Goal: Information Seeking & Learning: Learn about a topic

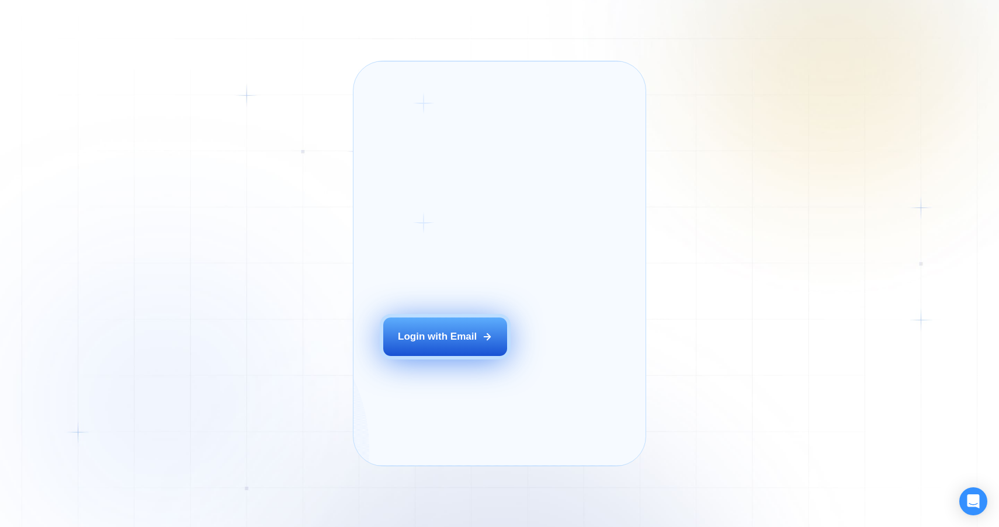
click at [456, 354] on button "Login with Email" at bounding box center [445, 337] width 124 height 39
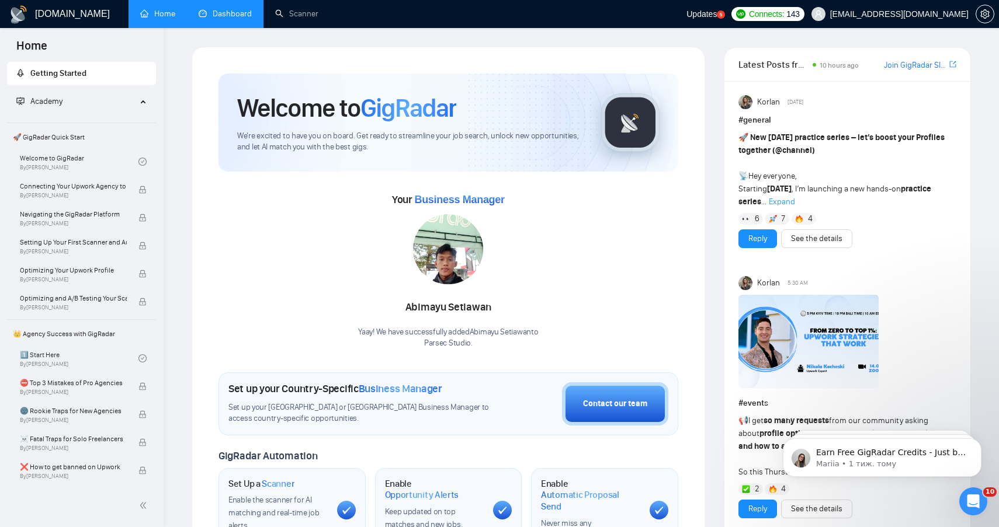
click at [219, 11] on link "Dashboard" at bounding box center [225, 14] width 53 height 10
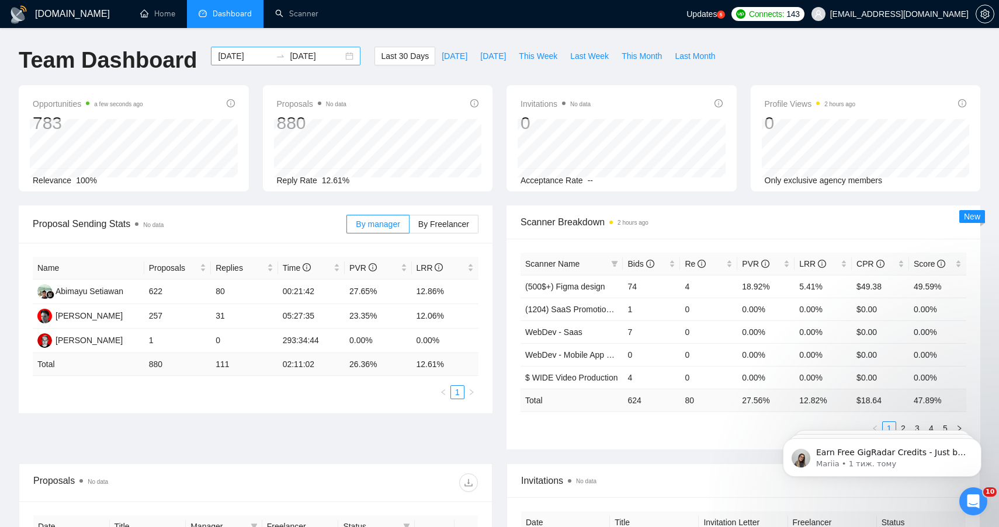
click at [342, 57] on div "2025-07-13 2025-08-12" at bounding box center [286, 56] width 150 height 19
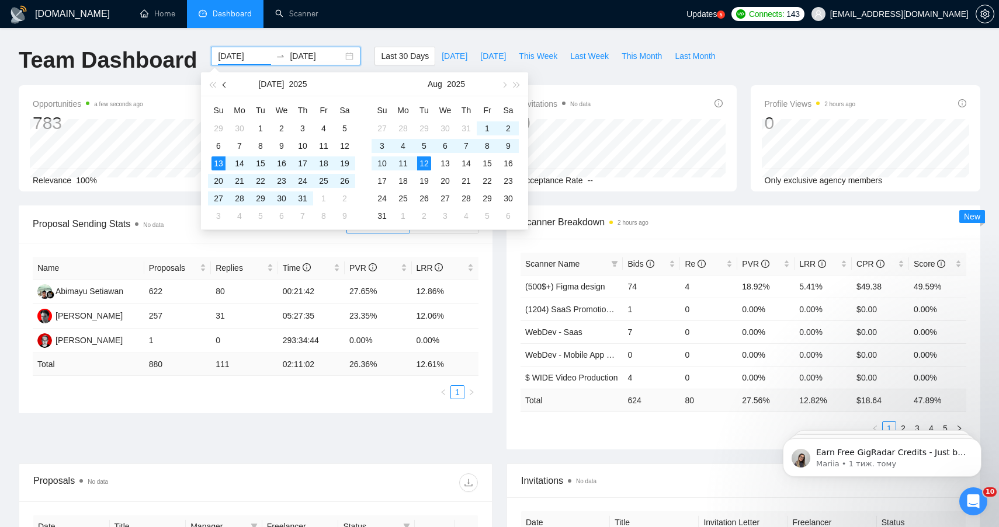
click at [225, 86] on span "button" at bounding box center [226, 85] width 6 height 6
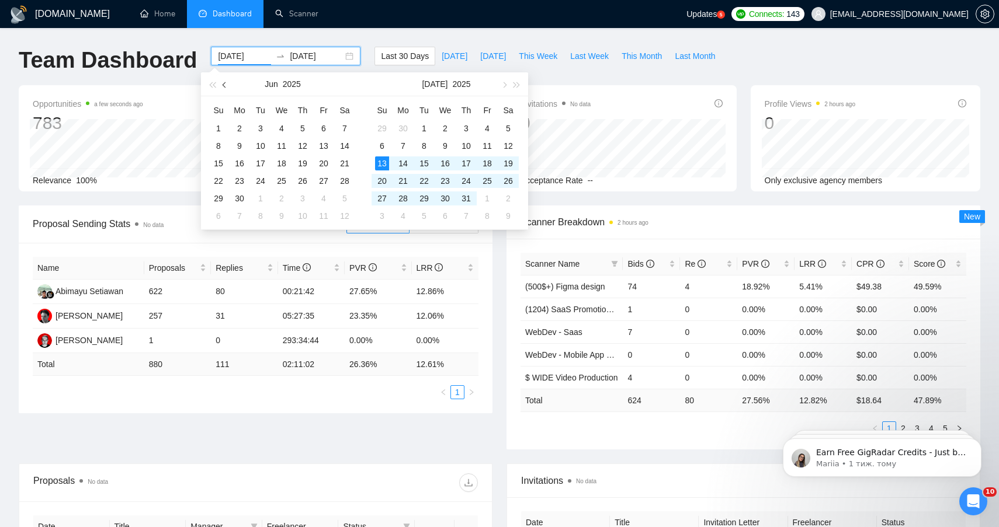
click at [225, 86] on span "button" at bounding box center [226, 85] width 6 height 6
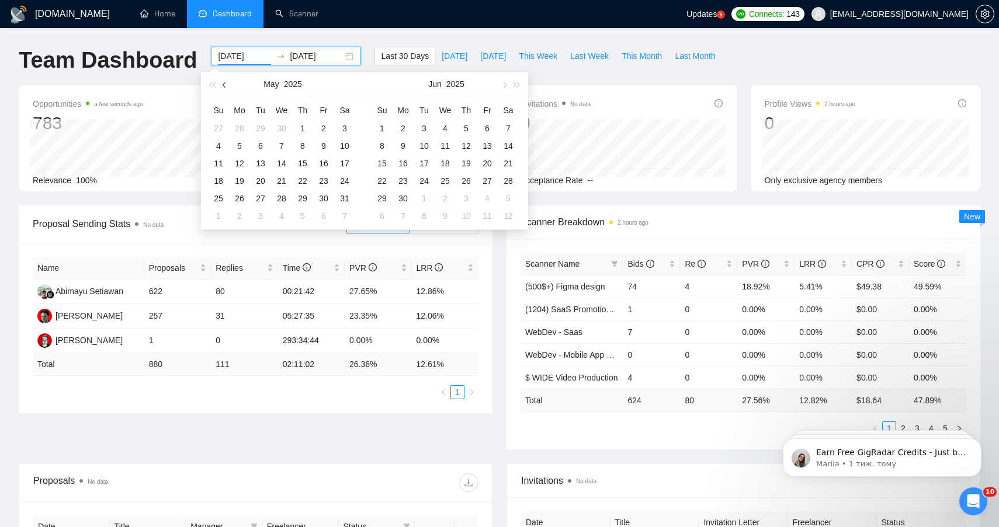
click at [225, 86] on span "button" at bounding box center [226, 85] width 6 height 6
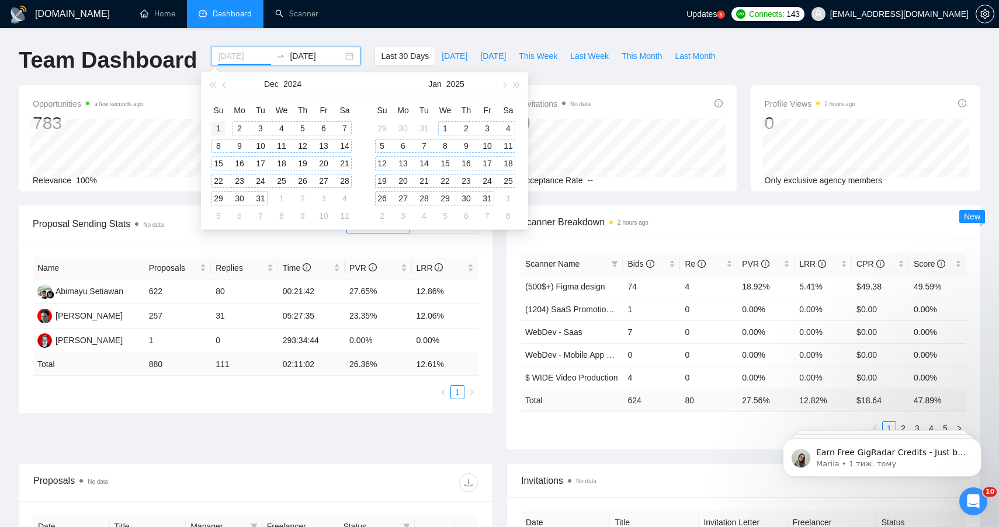
type input "2024-12-01"
click at [221, 127] on div "1" at bounding box center [218, 128] width 14 height 14
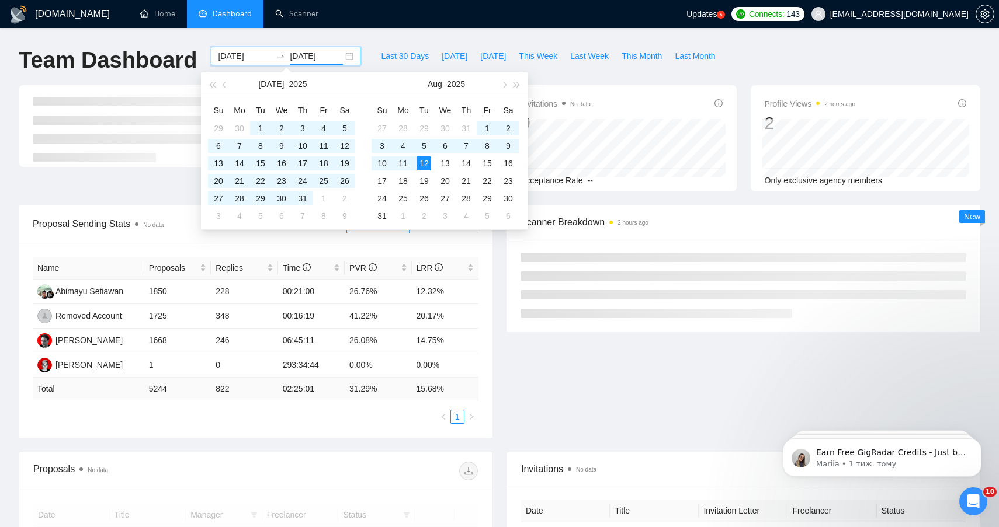
click at [477, 36] on div "GigRadar.io Home Dashboard Scanner Updates 5 Connects: 143 boykoyu55@gmail.com …" at bounding box center [499, 457] width 999 height 914
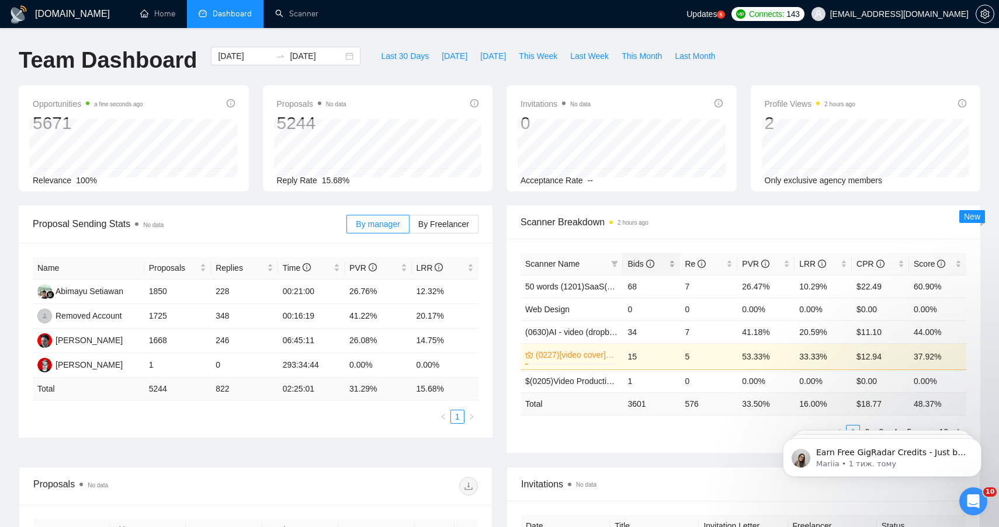
click at [675, 267] on div "Bids" at bounding box center [651, 264] width 48 height 13
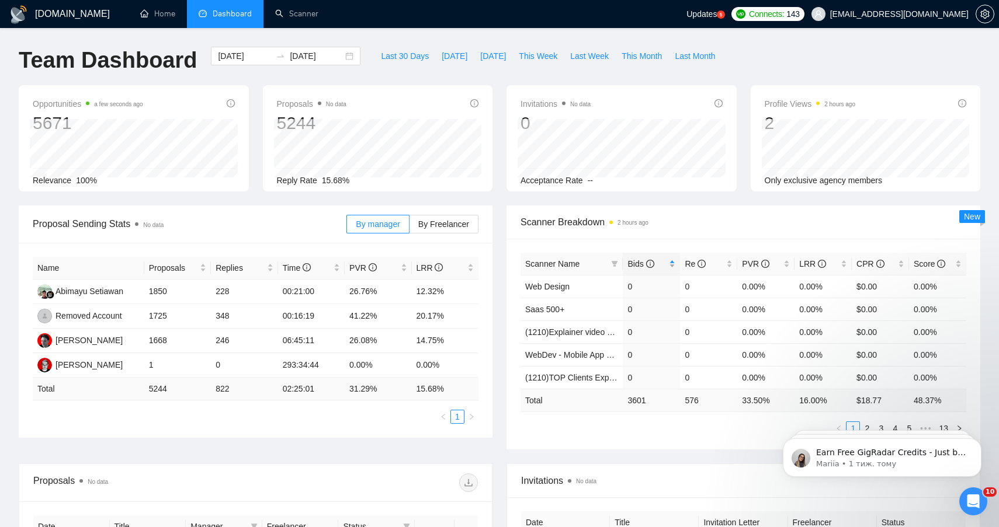
click at [675, 267] on div "Bids" at bounding box center [651, 264] width 48 height 13
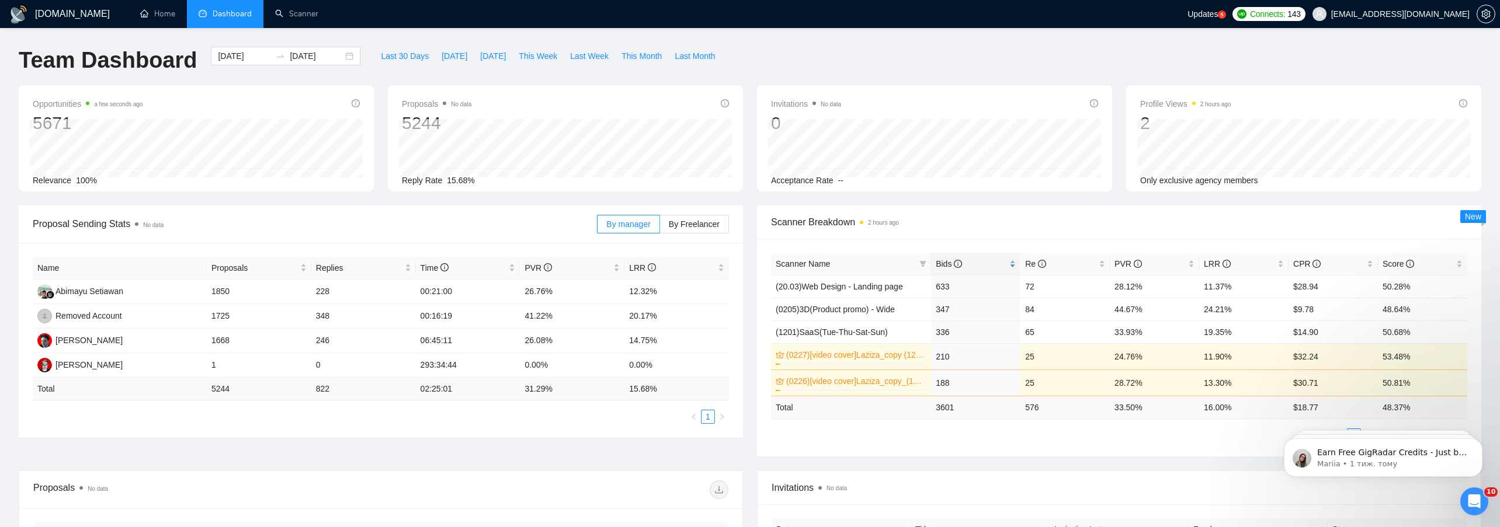
drag, startPoint x: 931, startPoint y: 261, endPoint x: 1013, endPoint y: 259, distance: 82.4
click at [998, 259] on div "Bids" at bounding box center [976, 264] width 80 height 13
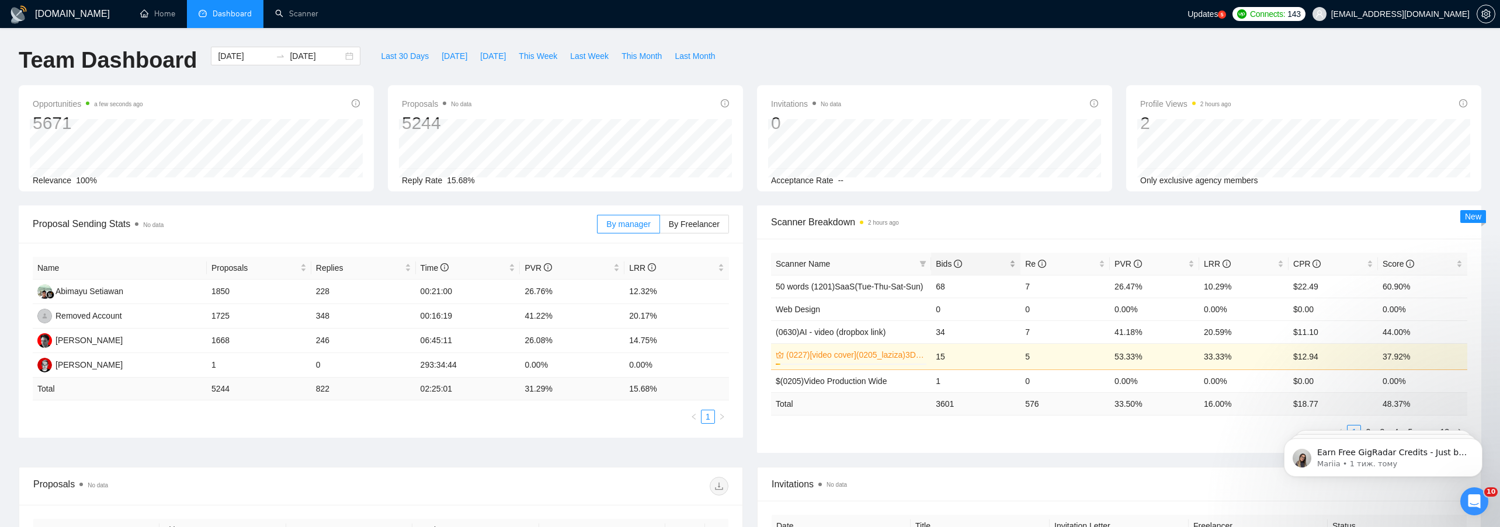
click at [959, 263] on icon "info-circle" at bounding box center [958, 264] width 8 height 8
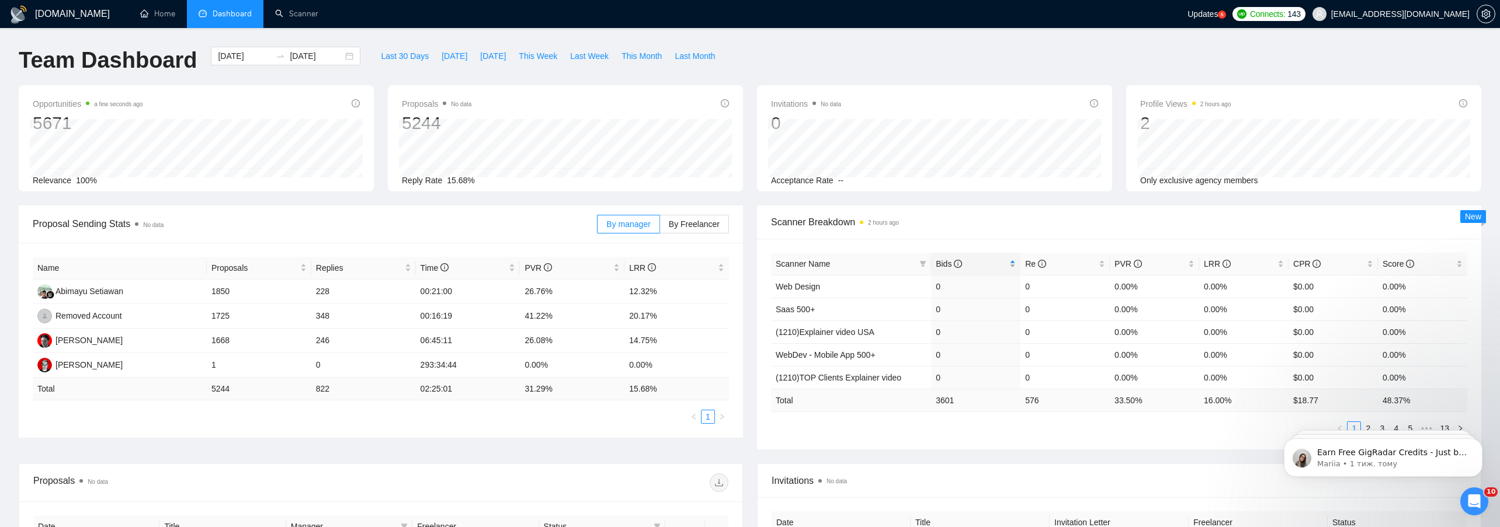
click at [981, 263] on span "Bids" at bounding box center [971, 264] width 71 height 13
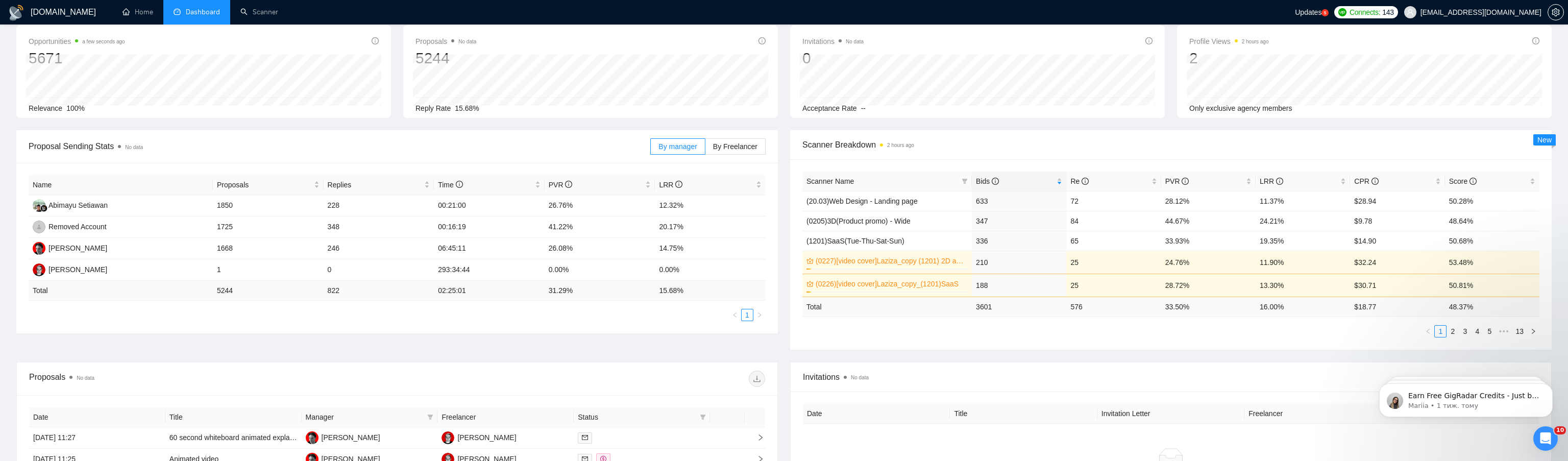
scroll to position [50, 0]
click at [872, 182] on span "Bids" at bounding box center [1016, 180] width 79 height 11
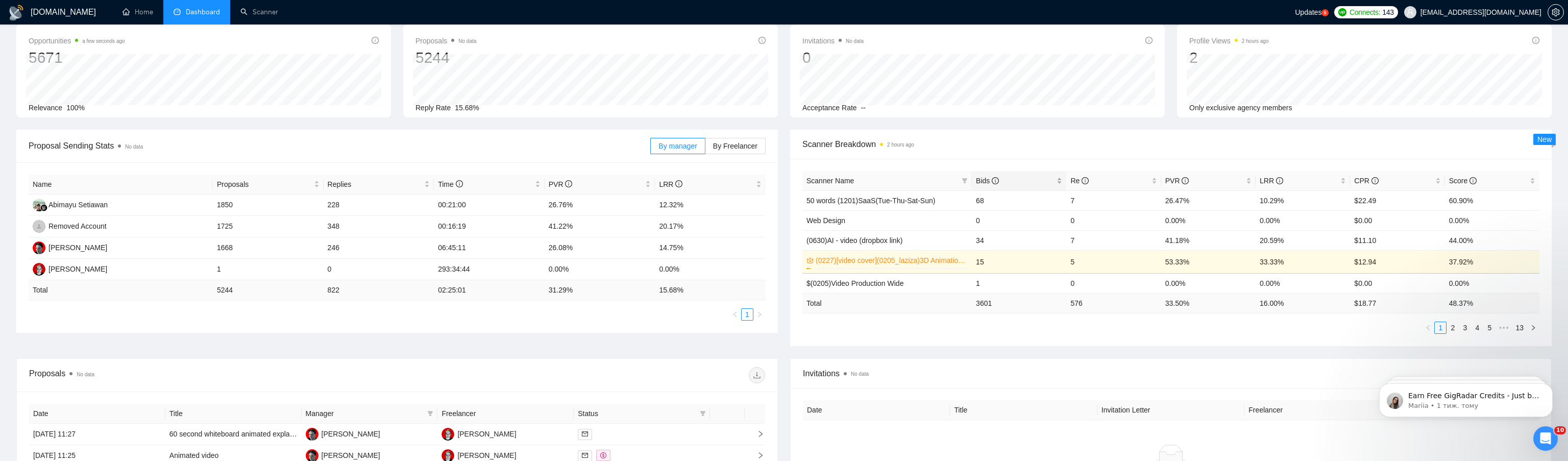
click at [872, 182] on span "Bids" at bounding box center [1016, 180] width 79 height 11
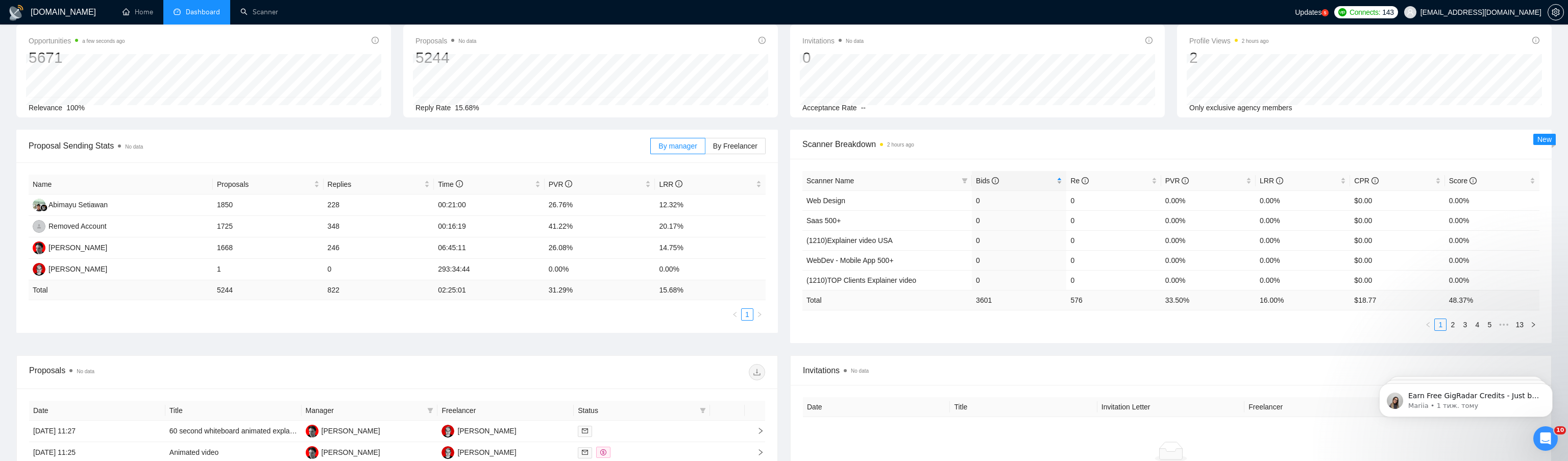
click at [872, 182] on span "Bids" at bounding box center [1016, 180] width 79 height 11
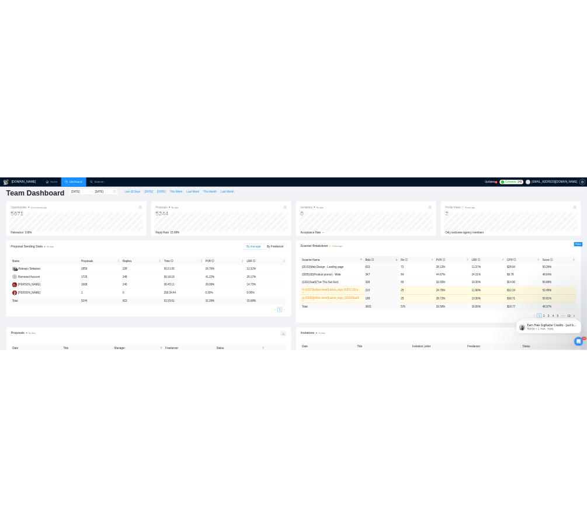
scroll to position [0, 0]
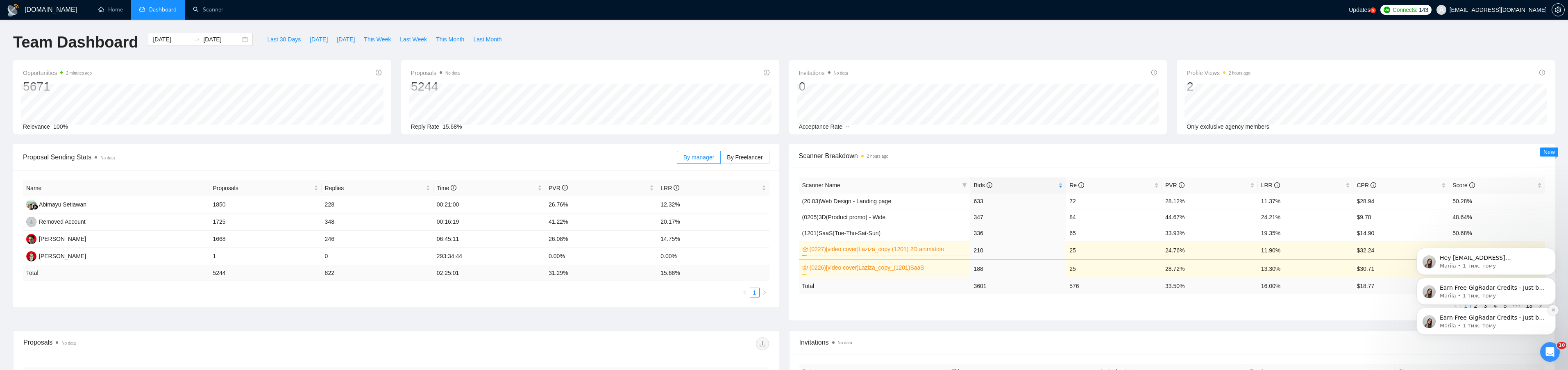
click at [700, 310] on icon "Dismiss notification" at bounding box center [1553, 310] width 3 height 3
click at [700, 311] on icon "Dismiss notification" at bounding box center [1553, 310] width 4 height 4
click at [700, 311] on icon "Dismiss notification" at bounding box center [1553, 310] width 4 height 4
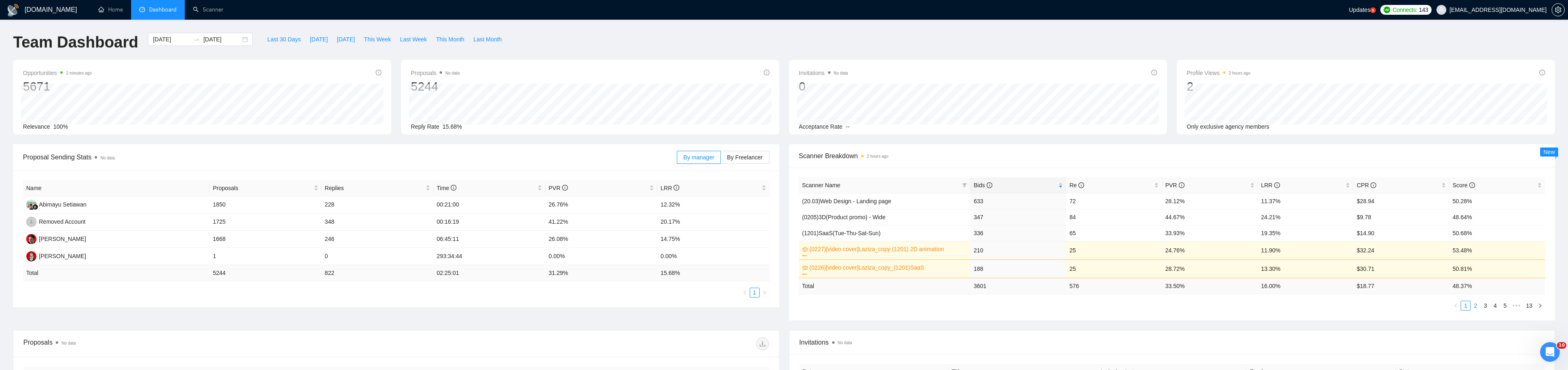
click at [700, 309] on link "2" at bounding box center [1475, 305] width 9 height 9
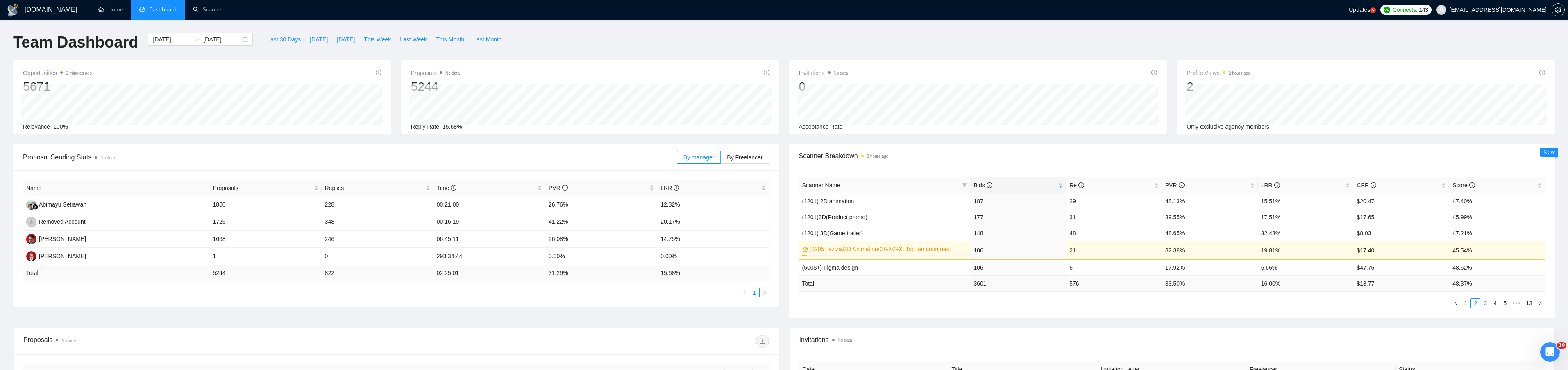
click at [700, 308] on li "3" at bounding box center [1485, 303] width 10 height 10
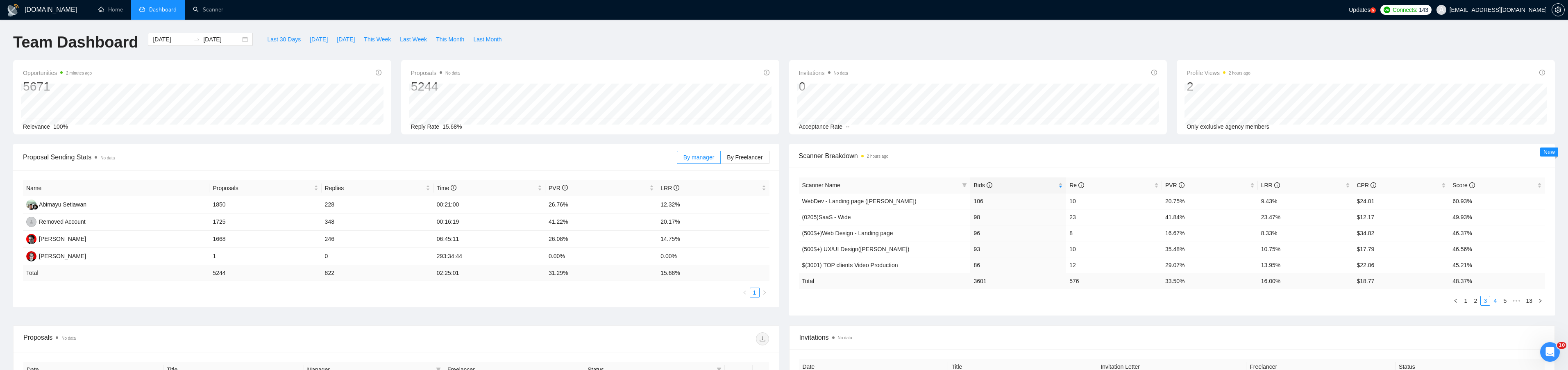
click at [700, 302] on link "4" at bounding box center [1495, 300] width 9 height 9
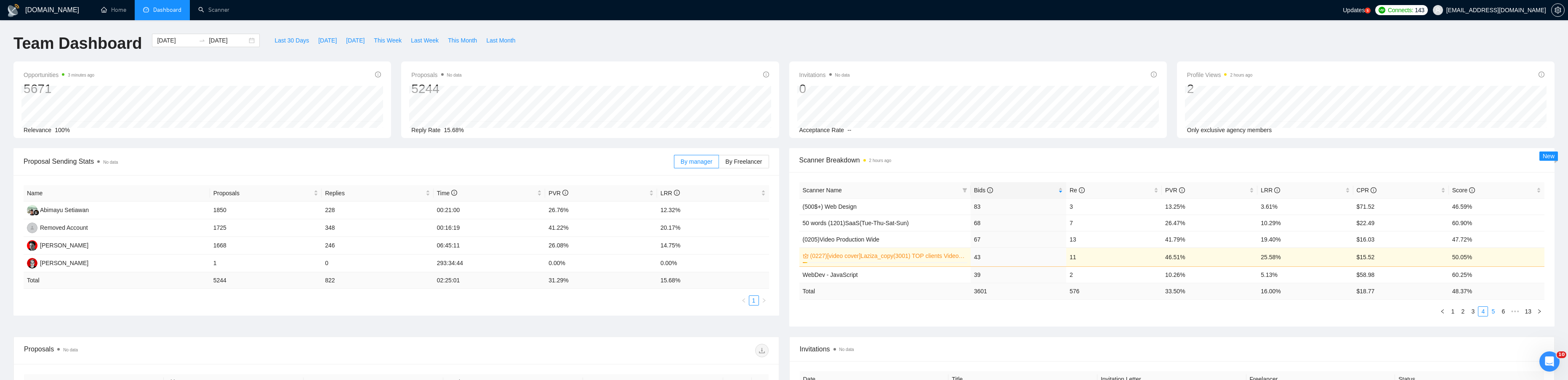
click at [719, 311] on link "5" at bounding box center [1492, 311] width 9 height 9
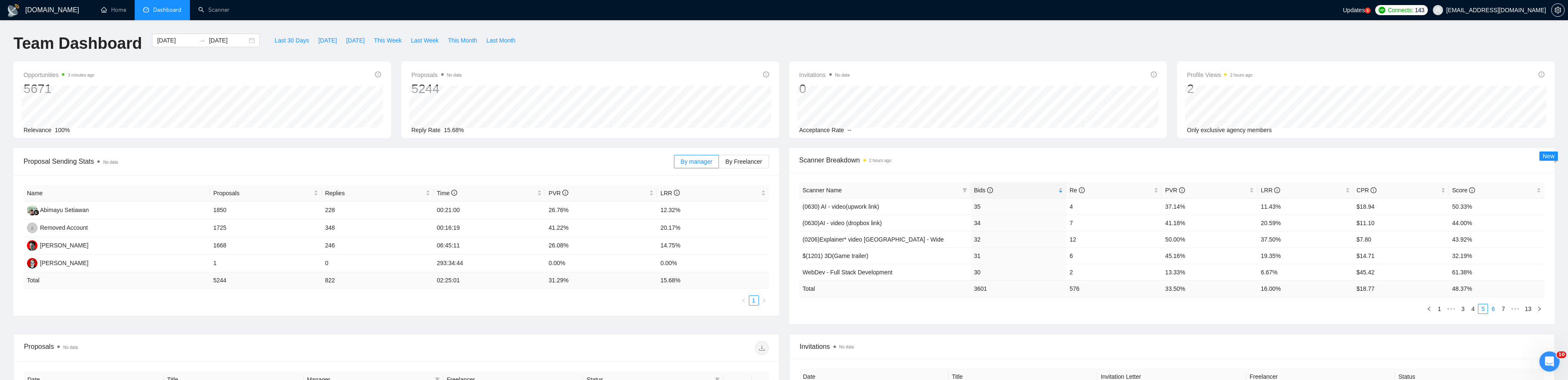
click at [719, 313] on link "6" at bounding box center [1492, 309] width 9 height 9
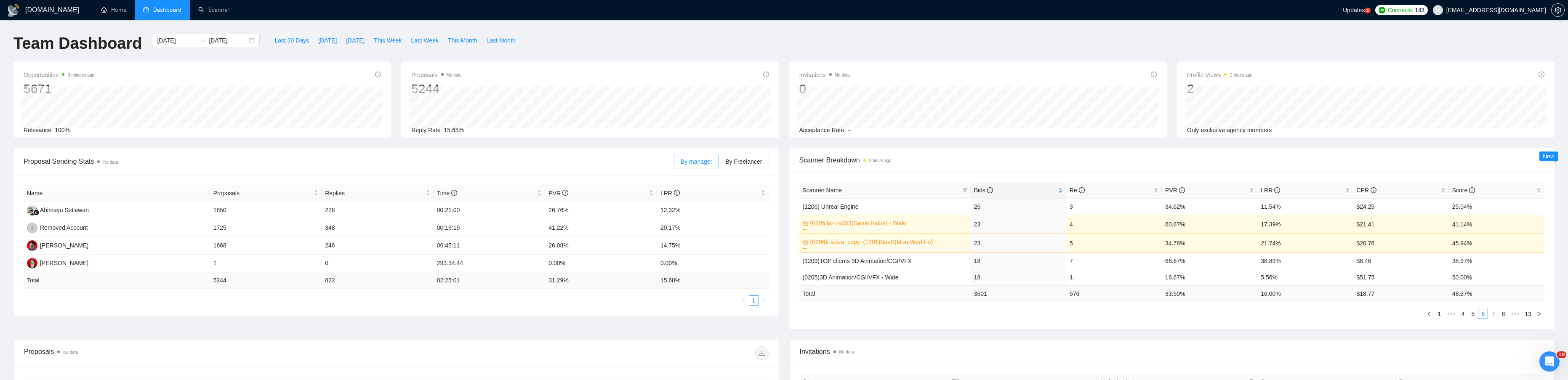
click at [719, 313] on link "7" at bounding box center [1492, 314] width 9 height 9
click at [719, 315] on link "8" at bounding box center [1492, 314] width 9 height 9
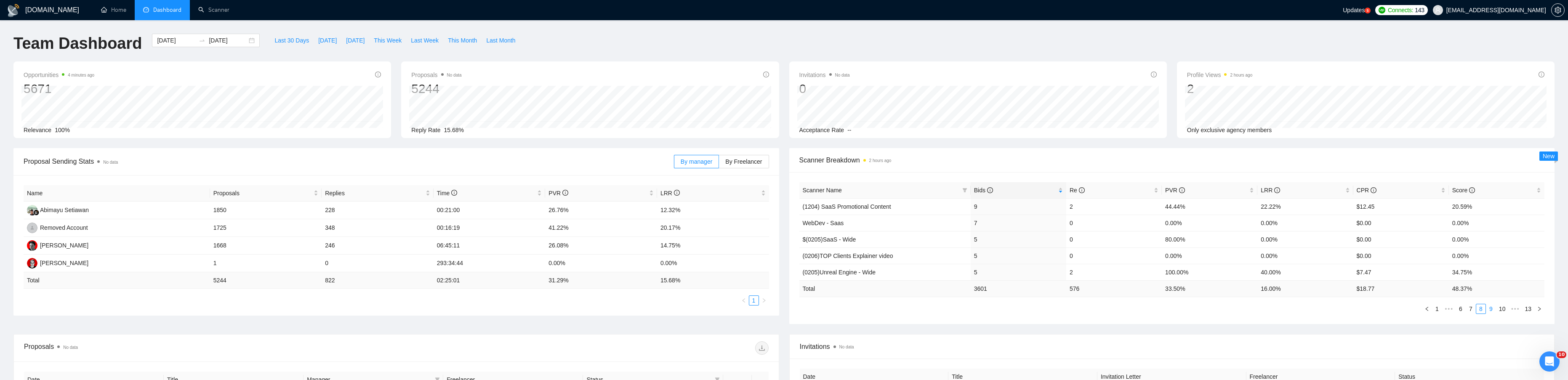
click at [719, 309] on link "9" at bounding box center [1490, 309] width 9 height 9
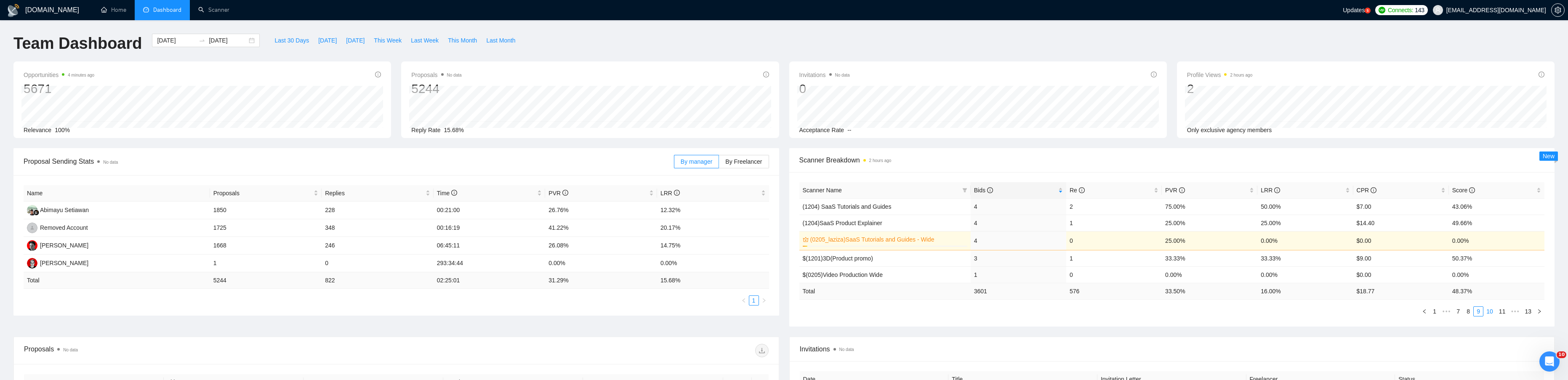
click at [719, 311] on link "10" at bounding box center [1489, 311] width 12 height 9
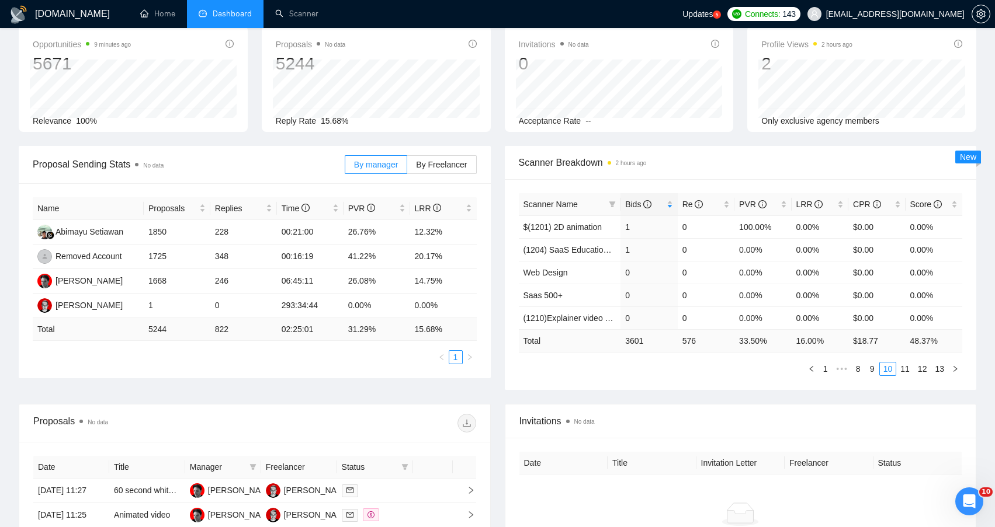
scroll to position [58, 0]
click at [758, 176] on div "Scanner Breakdown 2 hours ago" at bounding box center [741, 164] width 444 height 33
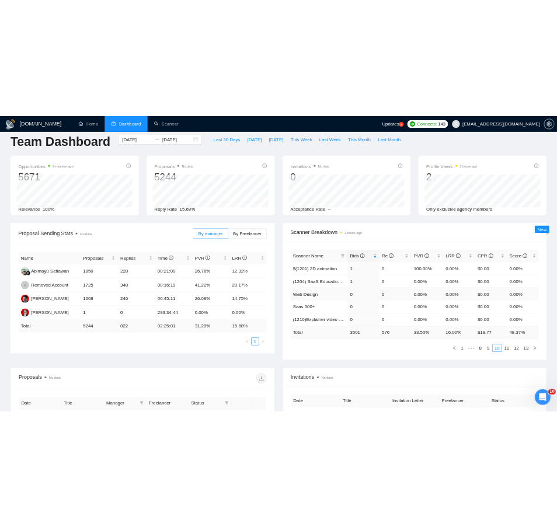
scroll to position [0, 0]
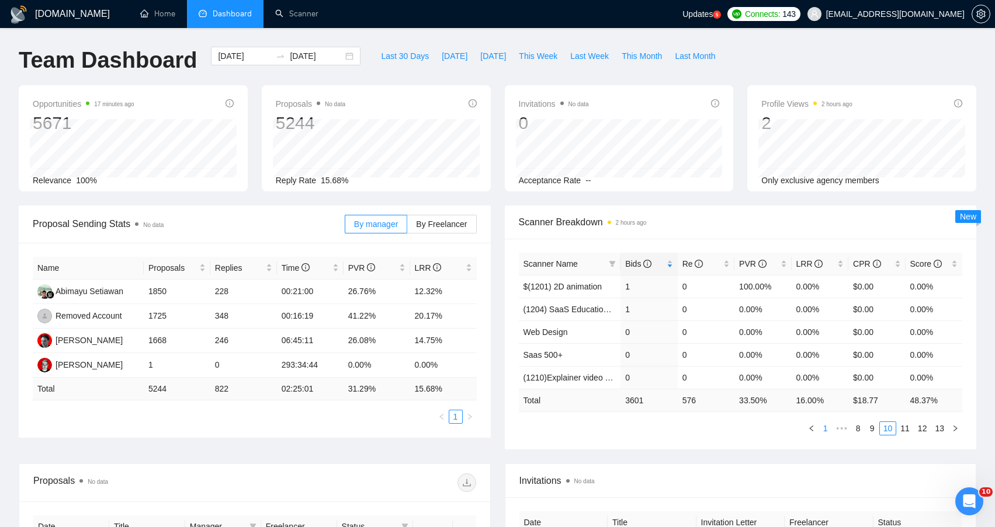
click at [821, 428] on link "1" at bounding box center [825, 428] width 13 height 13
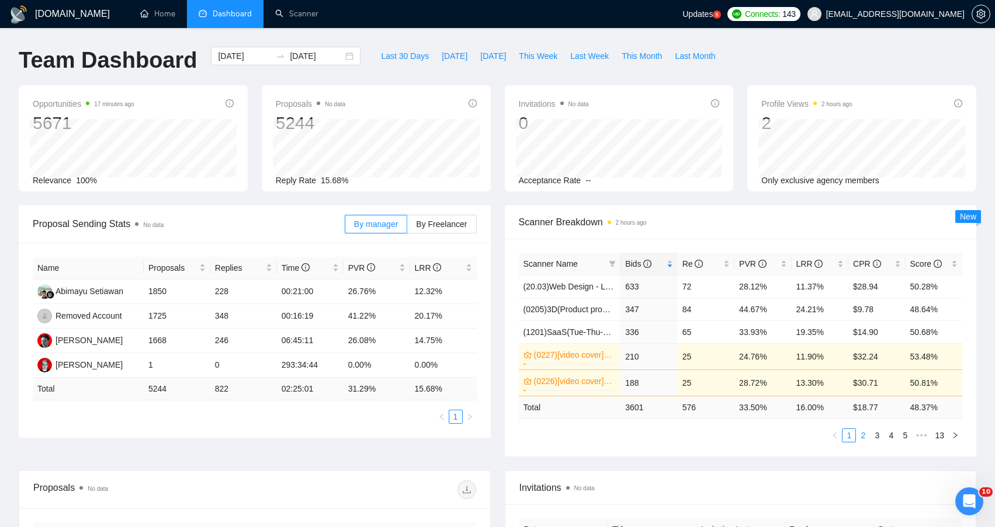
click at [863, 433] on link "2" at bounding box center [862, 435] width 13 height 13
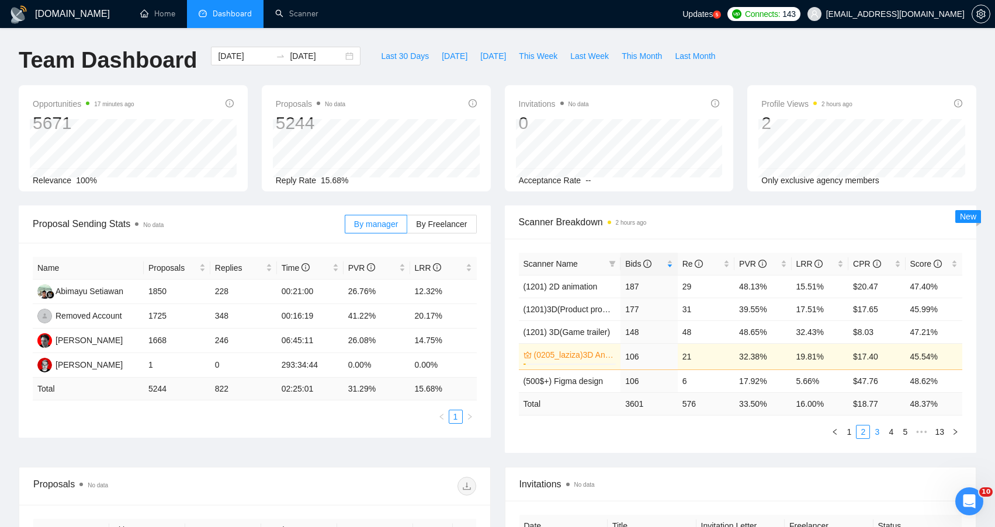
click at [873, 430] on link "3" at bounding box center [876, 432] width 13 height 13
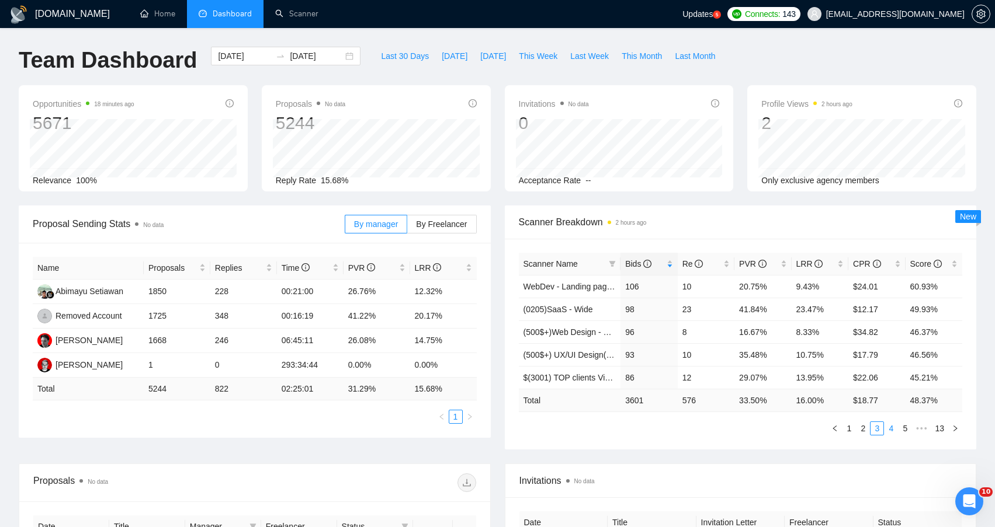
click at [890, 430] on link "4" at bounding box center [890, 428] width 13 height 13
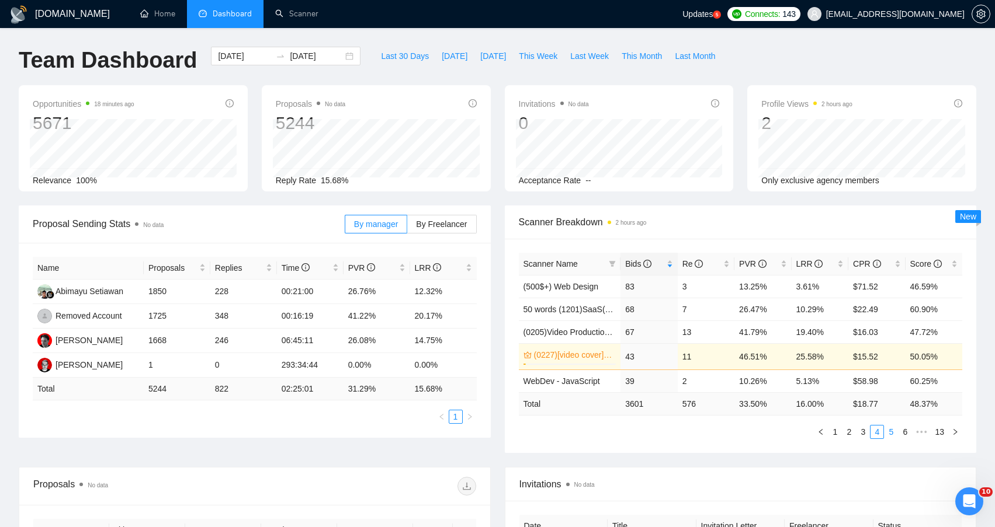
click at [888, 437] on link "5" at bounding box center [890, 432] width 13 height 13
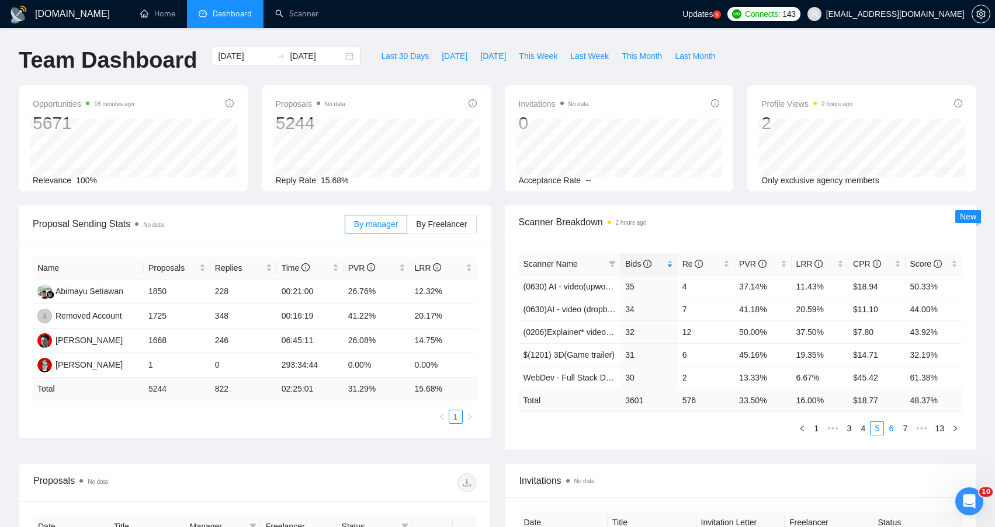
click at [887, 426] on link "6" at bounding box center [890, 428] width 13 height 13
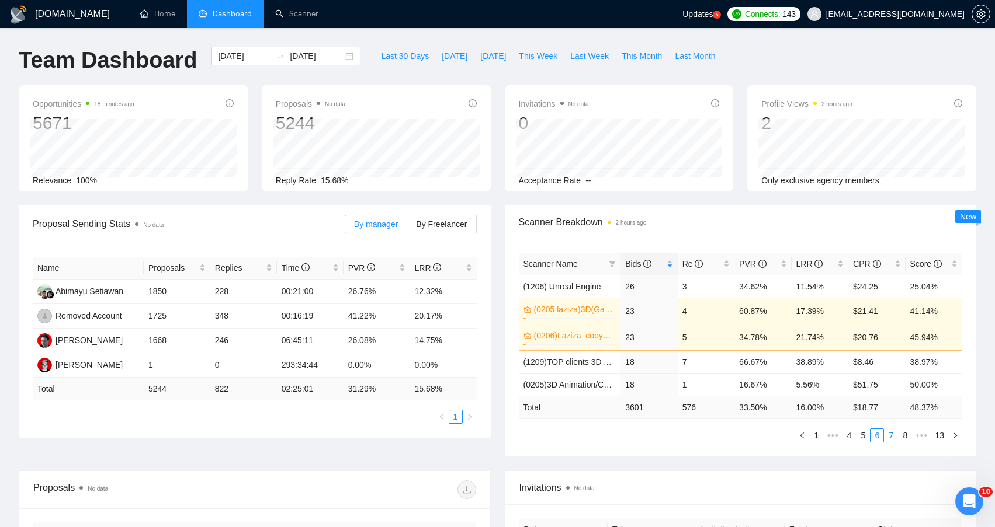
click at [894, 431] on link "7" at bounding box center [890, 435] width 13 height 13
click at [892, 432] on link "8" at bounding box center [890, 435] width 13 height 13
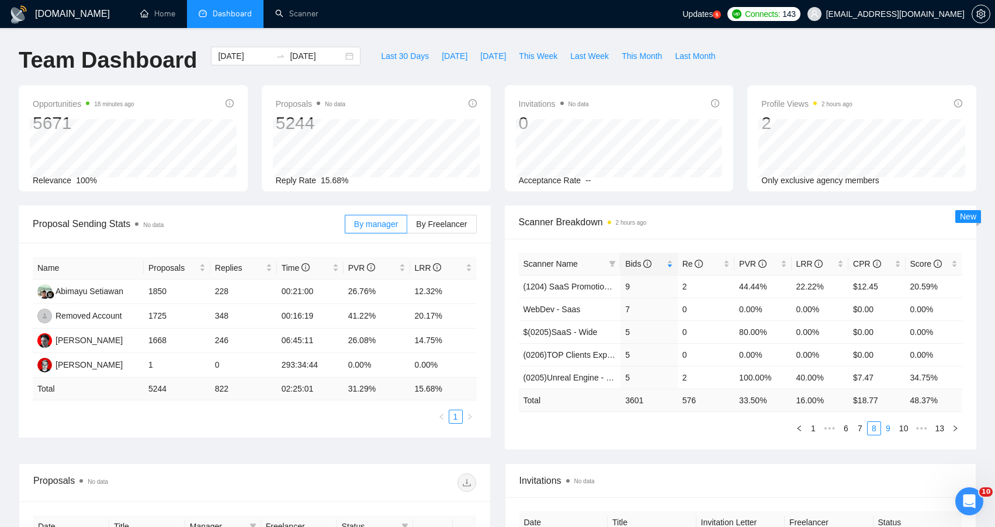
click at [890, 429] on link "9" at bounding box center [887, 428] width 13 height 13
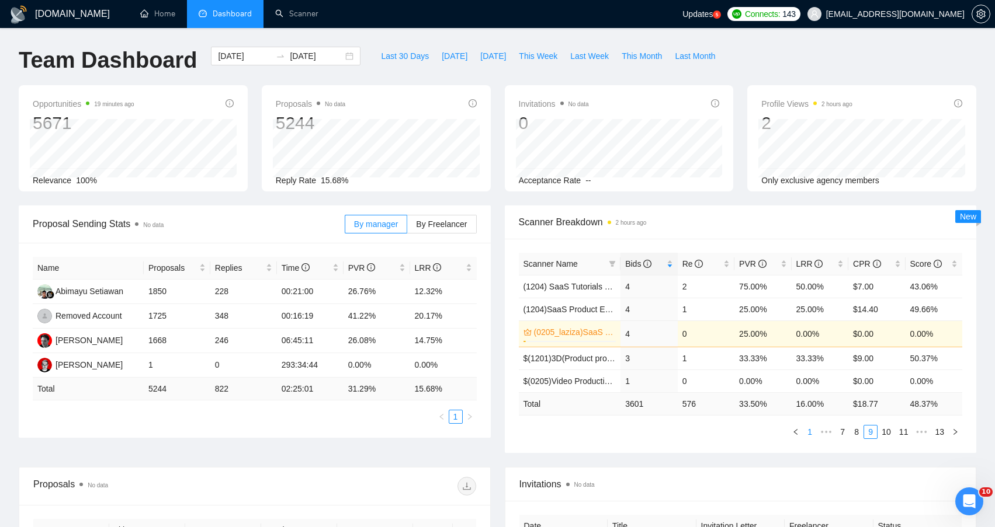
click at [804, 433] on link "1" at bounding box center [809, 432] width 13 height 13
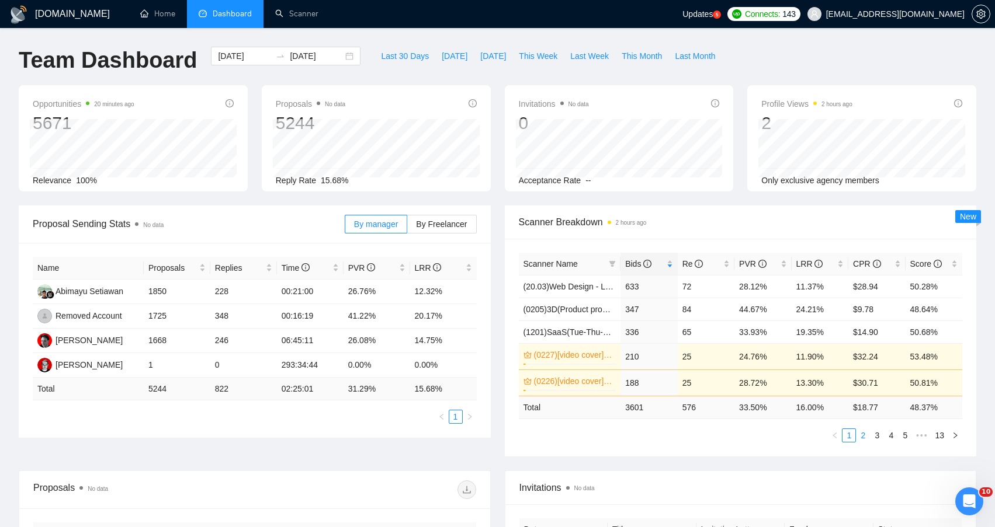
click at [865, 435] on link "2" at bounding box center [862, 435] width 13 height 13
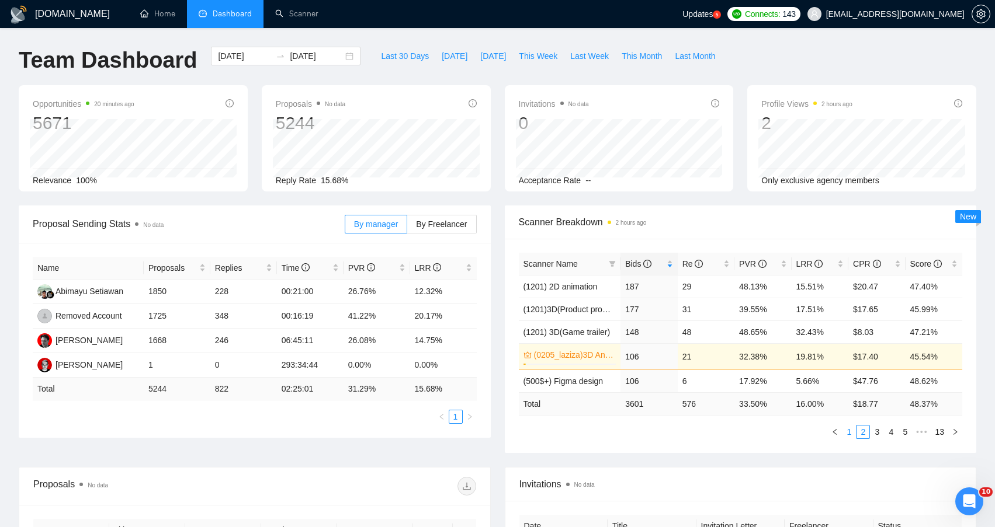
click at [851, 433] on link "1" at bounding box center [848, 432] width 13 height 13
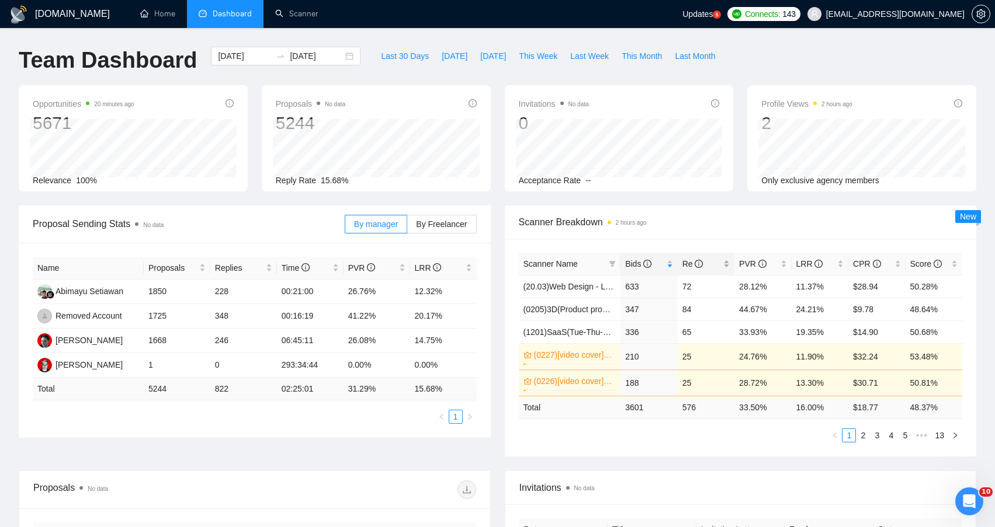
click at [729, 268] on div "Re" at bounding box center [705, 264] width 47 height 13
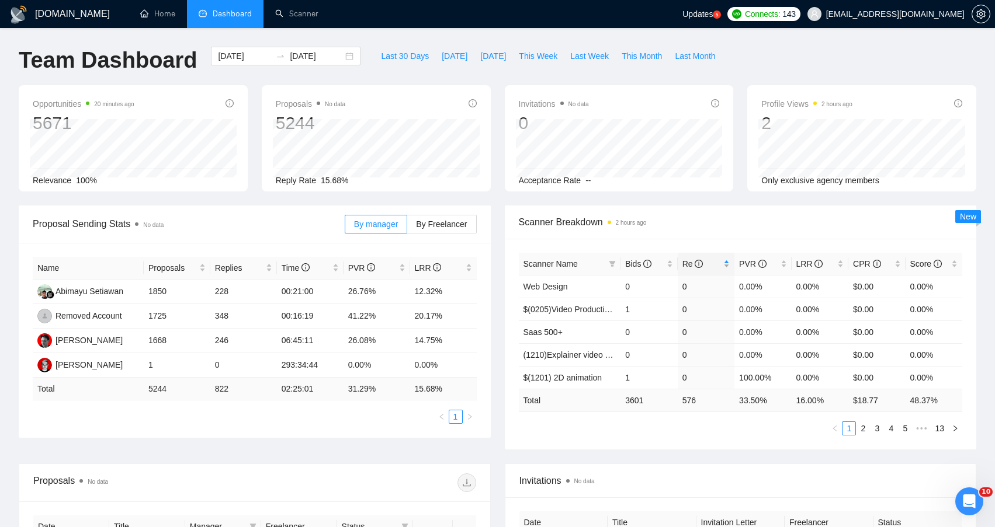
click at [729, 268] on div "Re" at bounding box center [705, 264] width 47 height 13
click at [861, 428] on link "2" at bounding box center [862, 428] width 13 height 13
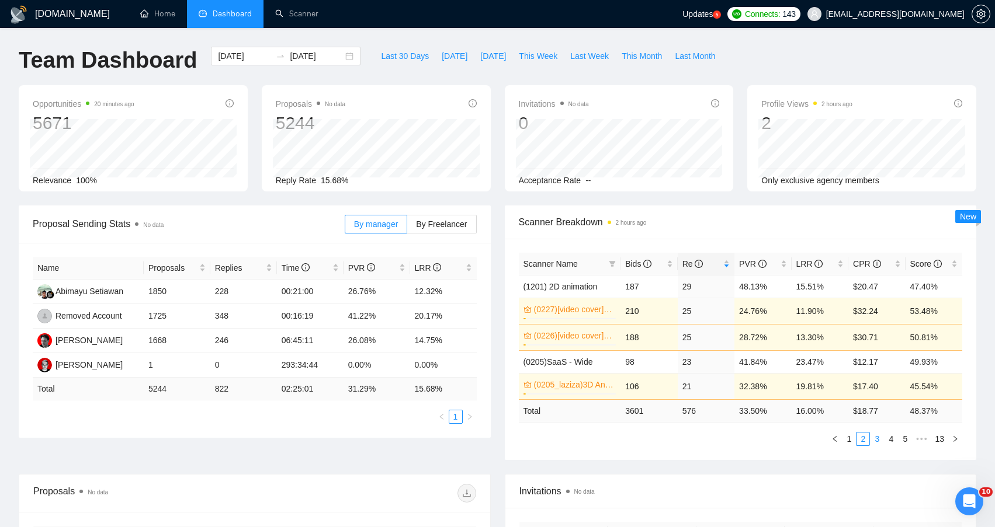
click at [877, 436] on link "3" at bounding box center [876, 439] width 13 height 13
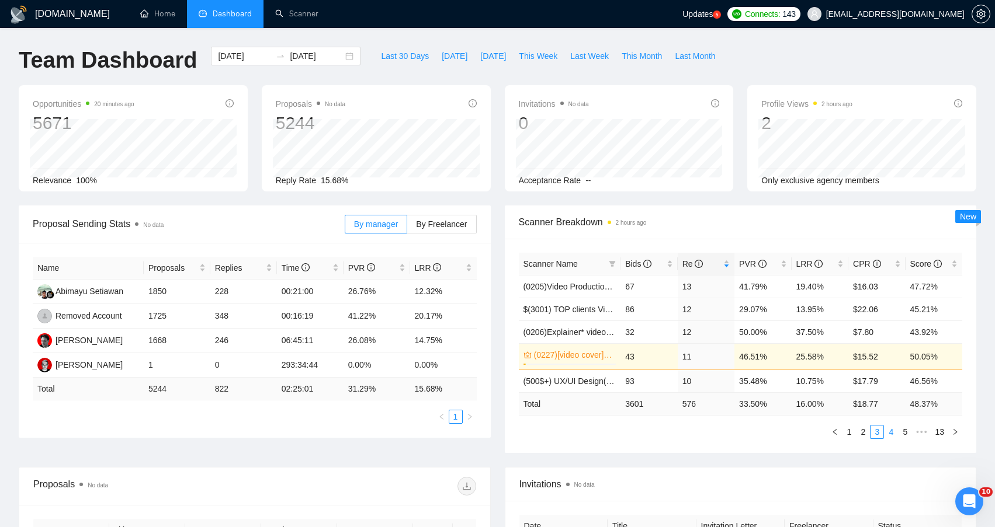
click at [891, 436] on link "4" at bounding box center [890, 432] width 13 height 13
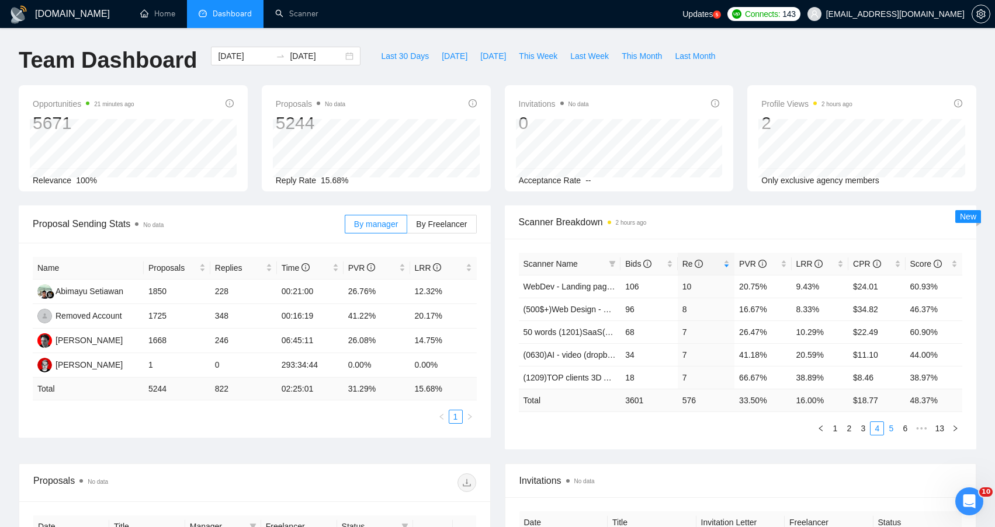
click at [891, 430] on link "5" at bounding box center [890, 428] width 13 height 13
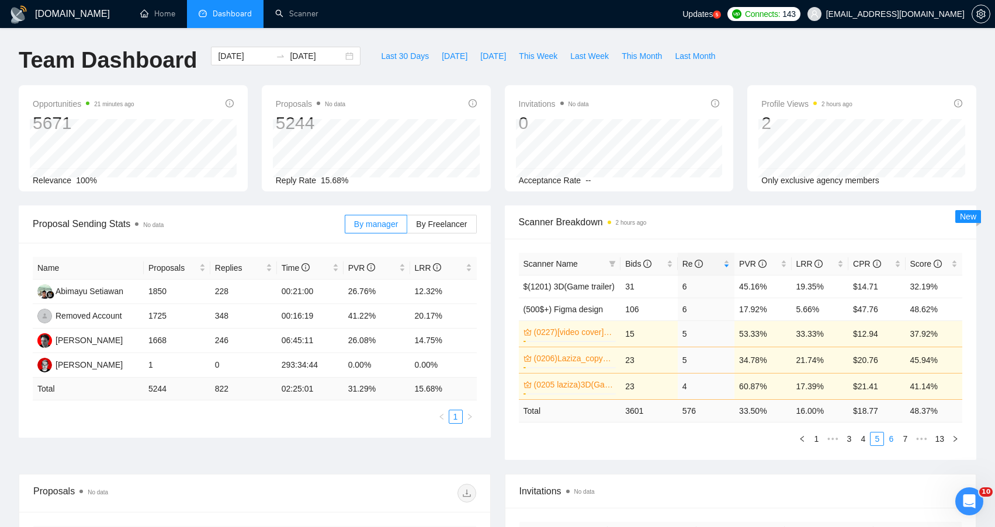
click at [895, 437] on link "6" at bounding box center [890, 439] width 13 height 13
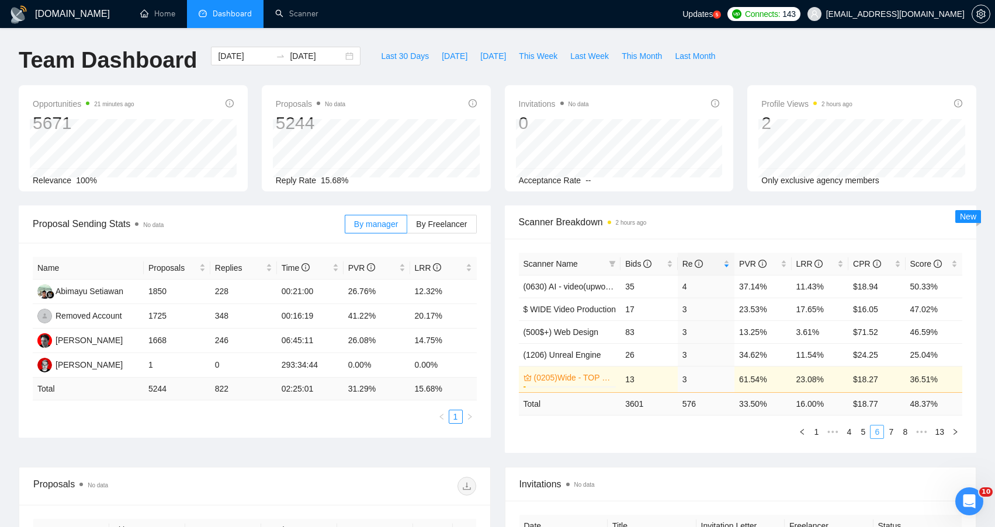
click at [895, 437] on link "7" at bounding box center [890, 432] width 13 height 13
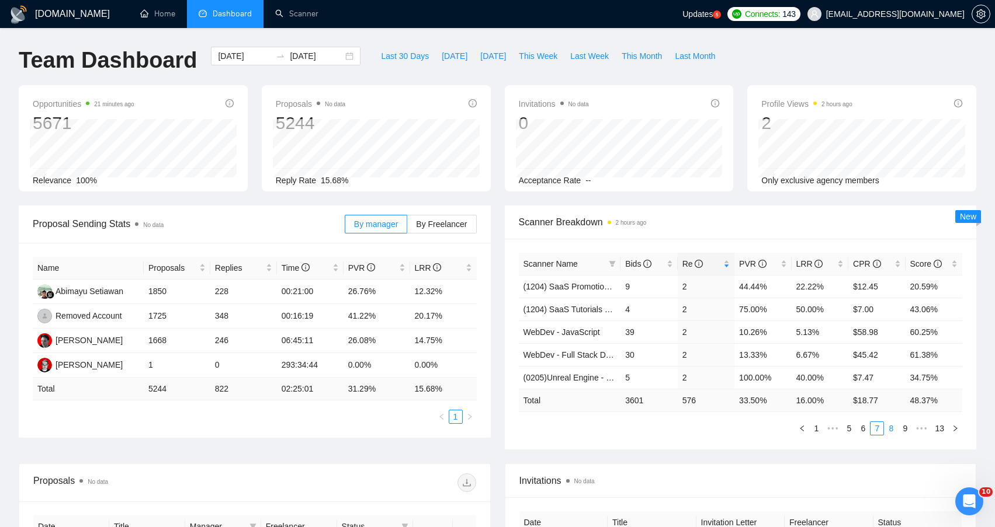
click at [892, 432] on link "8" at bounding box center [890, 428] width 13 height 13
